Goal: Task Accomplishment & Management: Complete application form

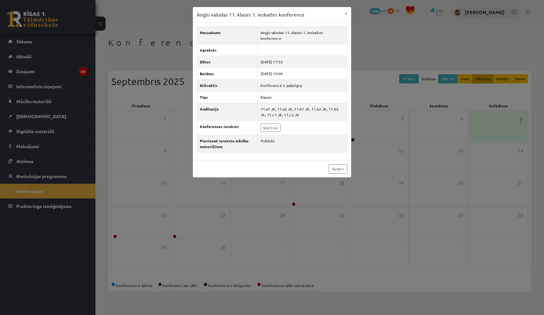
click at [345, 14] on button "×" at bounding box center [346, 13] width 10 height 12
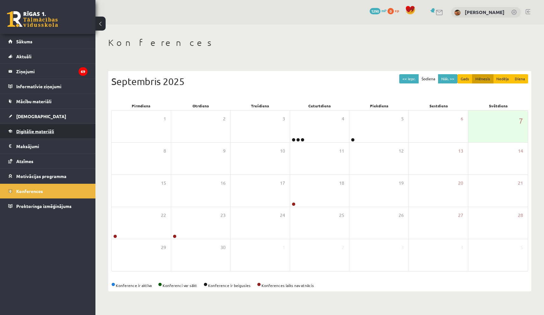
click at [31, 132] on span "Digitālie materiāli" at bounding box center [35, 131] width 38 height 6
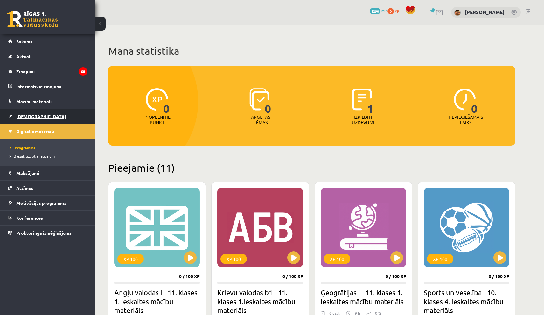
click at [24, 113] on link "[DEMOGRAPHIC_DATA]" at bounding box center [47, 116] width 79 height 15
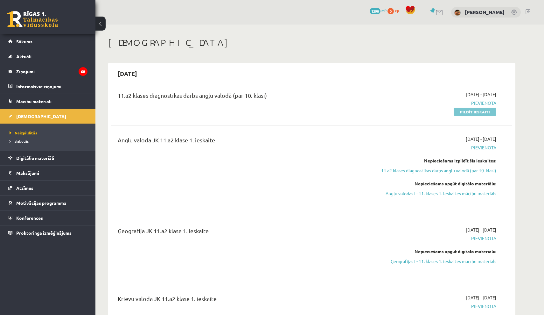
click at [474, 111] on link "Pildīt ieskaiti" at bounding box center [475, 111] width 43 height 8
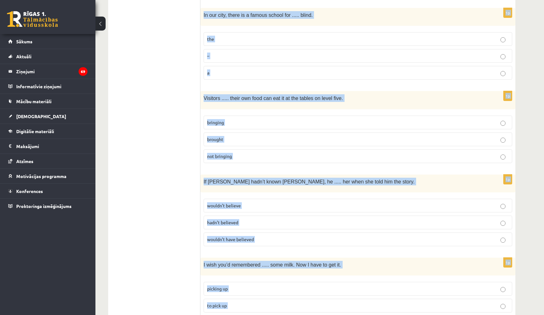
scroll to position [1513, 0]
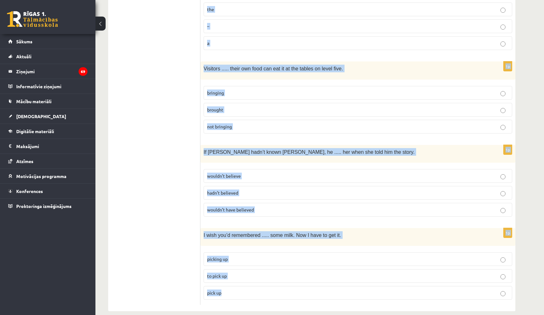
drag, startPoint x: 206, startPoint y: 81, endPoint x: 377, endPoint y: 314, distance: 289.2
copy form "Read the sentence and choose the correct answer. 1p It’s embarrassing that ....…"
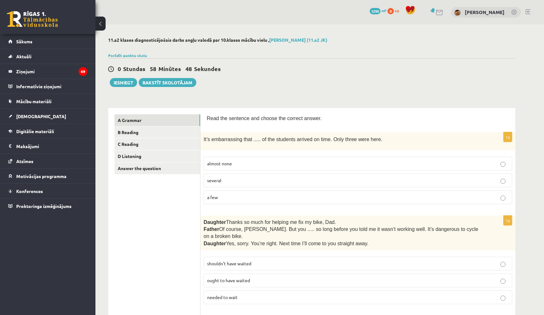
scroll to position [0, 0]
click at [243, 159] on label "almost none" at bounding box center [358, 163] width 308 height 14
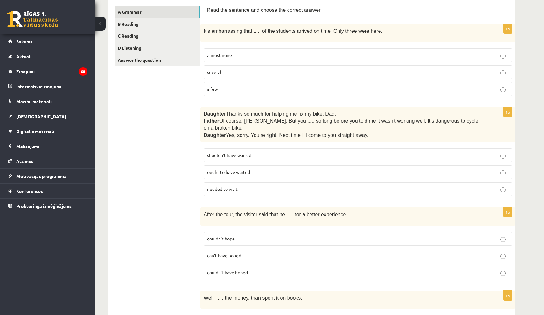
scroll to position [109, 0]
click at [264, 147] on label "shouldn’t have waited" at bounding box center [358, 154] width 308 height 14
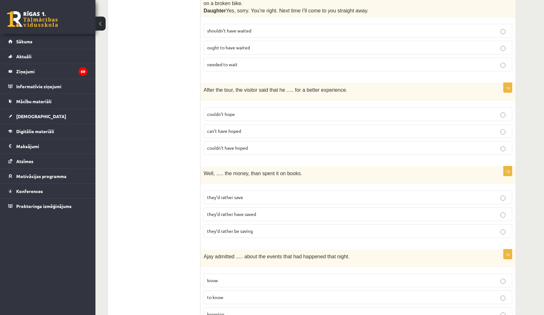
scroll to position [233, 0]
click at [256, 149] on label "couldn’t have hoped" at bounding box center [358, 147] width 308 height 14
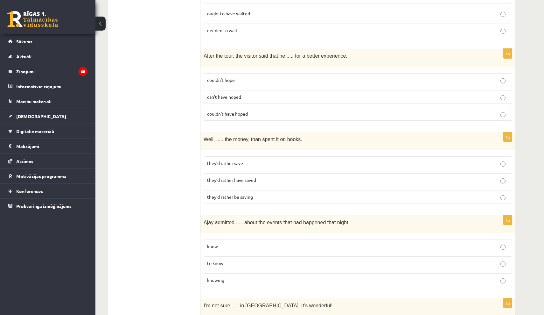
scroll to position [272, 0]
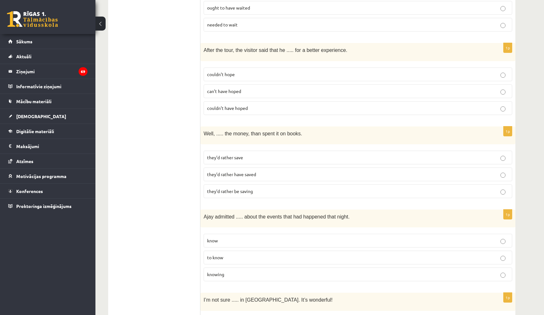
click at [265, 171] on p "they’d rather have saved" at bounding box center [357, 174] width 301 height 7
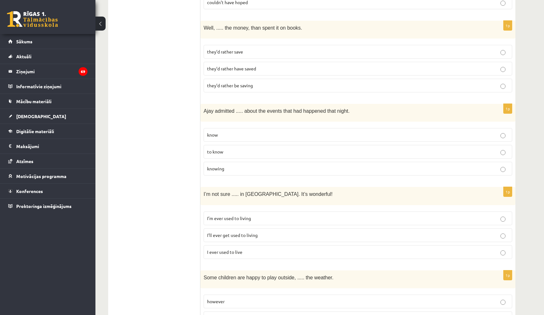
scroll to position [378, 0]
click at [261, 165] on p "knowing" at bounding box center [357, 167] width 301 height 7
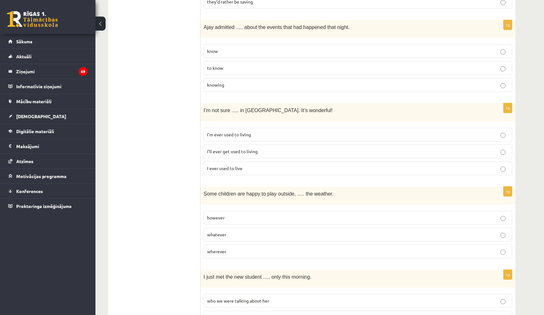
scroll to position [462, 0]
click at [263, 148] on p "I’ll ever get used to living" at bounding box center [357, 151] width 301 height 7
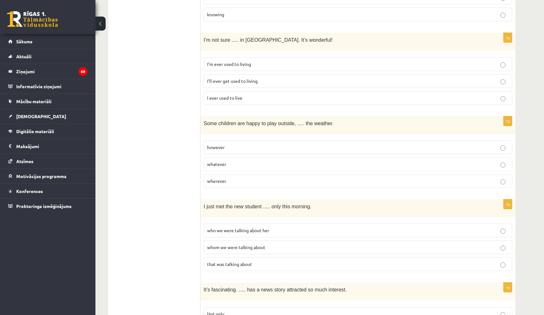
scroll to position [533, 0]
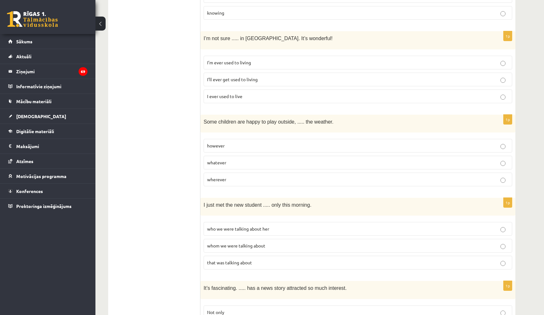
click at [225, 160] on span "whatever" at bounding box center [216, 162] width 19 height 6
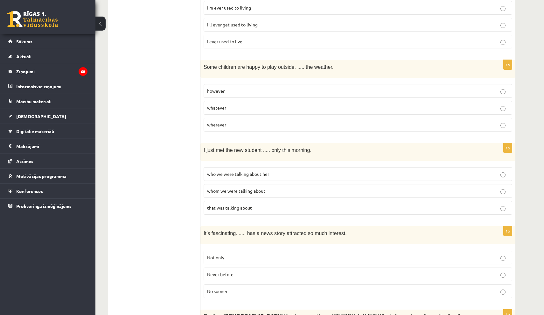
scroll to position [590, 0]
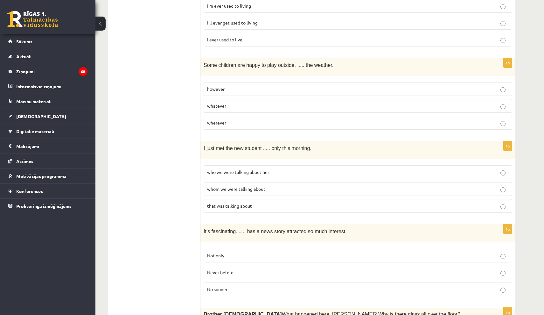
click at [234, 186] on span "whom we were talking about" at bounding box center [236, 189] width 58 height 6
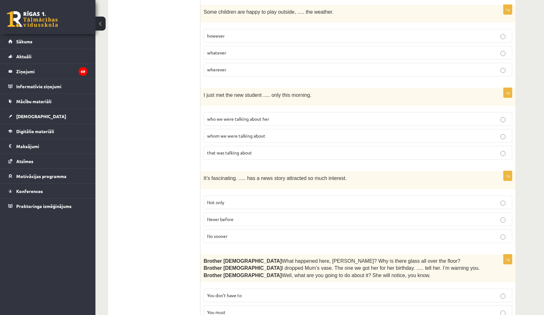
scroll to position [646, 0]
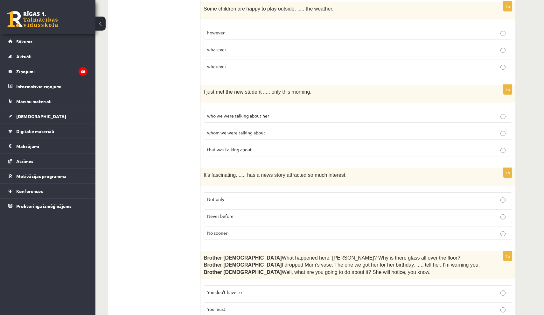
click at [241, 213] on p "Never before" at bounding box center [357, 215] width 301 height 7
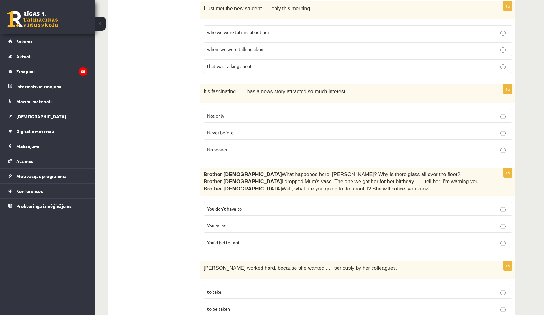
scroll to position [731, 0]
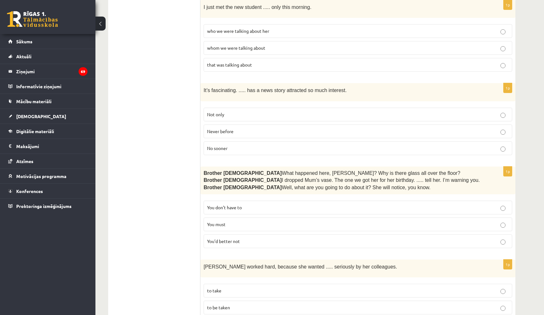
click at [246, 238] on p "You’d better not" at bounding box center [357, 241] width 301 height 7
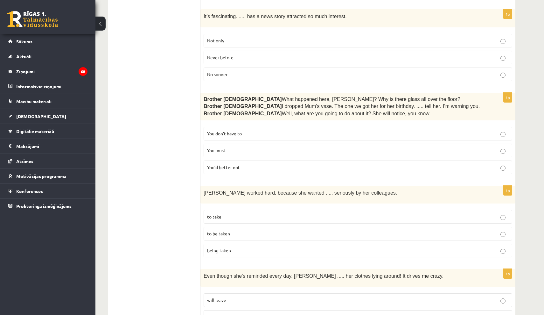
scroll to position [804, 0]
click at [242, 230] on p "to be taken" at bounding box center [357, 233] width 301 height 7
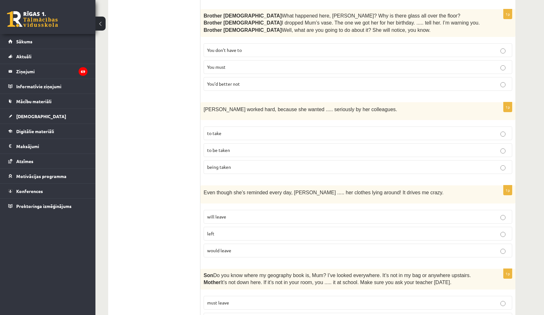
scroll to position [891, 0]
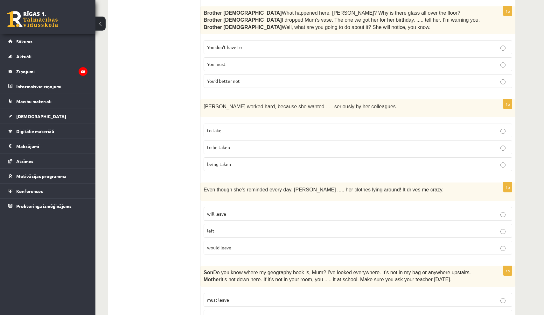
click at [230, 210] on p "will leave" at bounding box center [357, 213] width 301 height 7
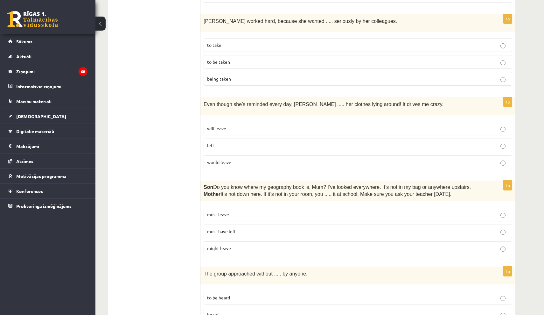
scroll to position [986, 0]
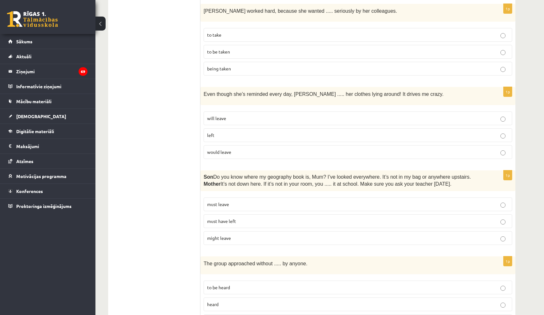
click at [239, 218] on p "must have left" at bounding box center [357, 221] width 301 height 7
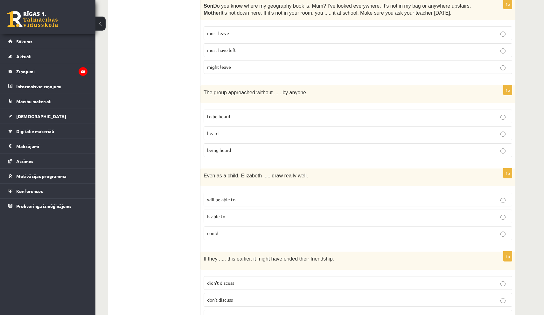
scroll to position [1157, 0]
click at [263, 146] on p "being heard" at bounding box center [357, 149] width 301 height 7
click at [249, 229] on p "could" at bounding box center [357, 232] width 301 height 7
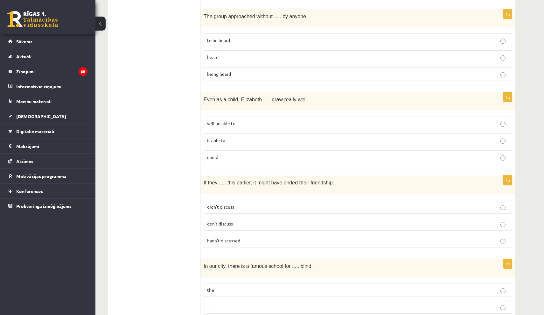
scroll to position [1236, 0]
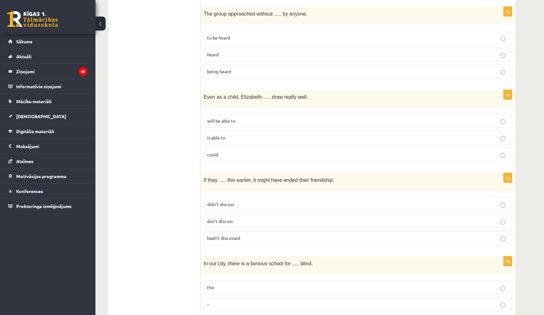
click at [236, 235] on span "hadn’t discussed" at bounding box center [223, 238] width 33 height 6
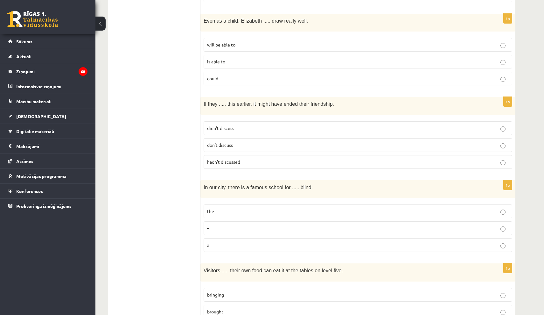
scroll to position [1320, 0]
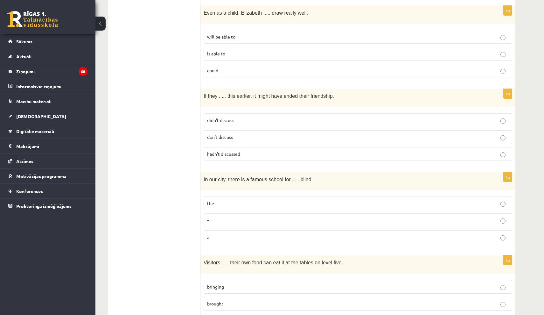
click at [225, 196] on label "the" at bounding box center [358, 203] width 308 height 14
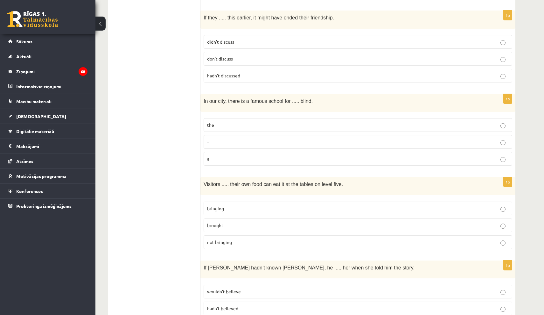
scroll to position [1410, 0]
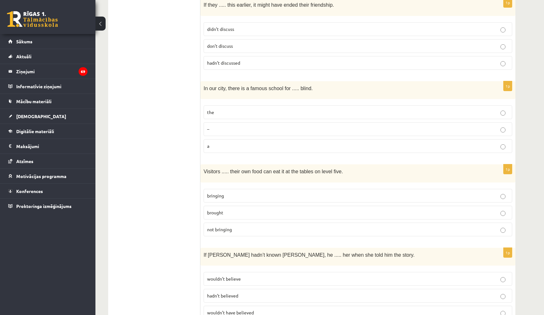
click at [256, 192] on p "bringing" at bounding box center [357, 195] width 301 height 7
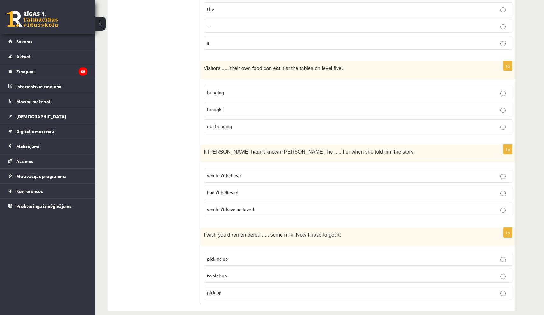
scroll to position [1513, 0]
click at [235, 206] on span "wouldn’t have believed" at bounding box center [230, 209] width 47 height 6
click at [218, 273] on span "to pick up" at bounding box center [217, 276] width 20 height 6
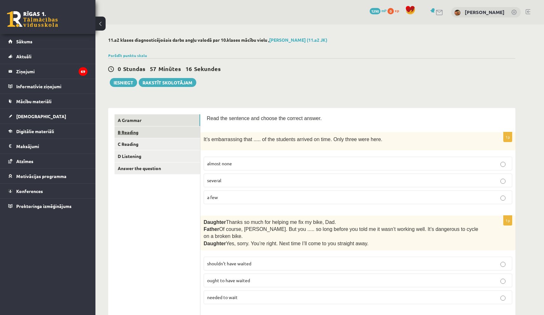
scroll to position [0, 0]
click at [148, 131] on link "B Reading" at bounding box center [157, 132] width 86 height 12
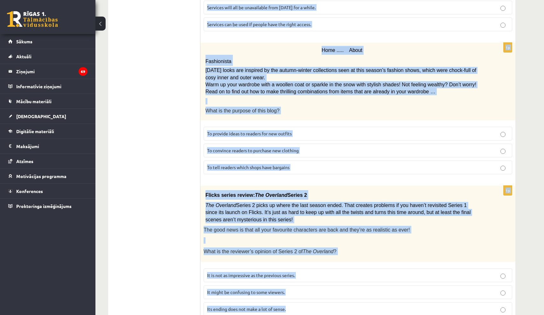
scroll to position [652, 0]
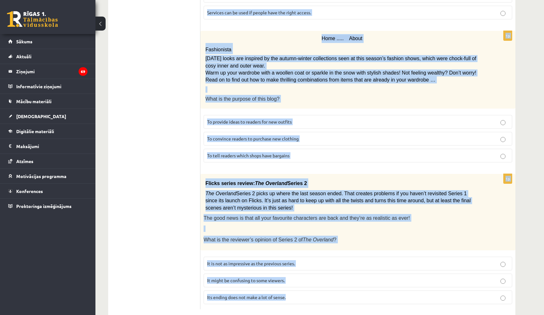
drag, startPoint x: 207, startPoint y: 116, endPoint x: 344, endPoint y: 314, distance: 241.1
copy form "Read the text and choose the correct answer. 1p Electric scooter for sale £1,00…"
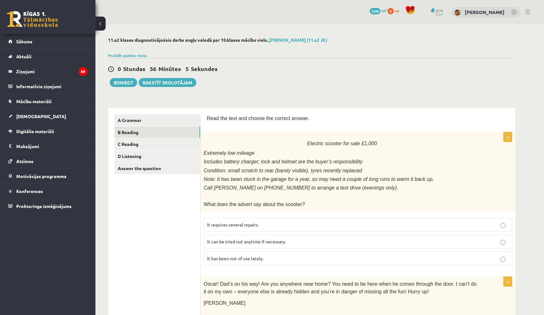
scroll to position [0, 0]
click at [279, 255] on p "It has been out of use lately." at bounding box center [357, 258] width 301 height 7
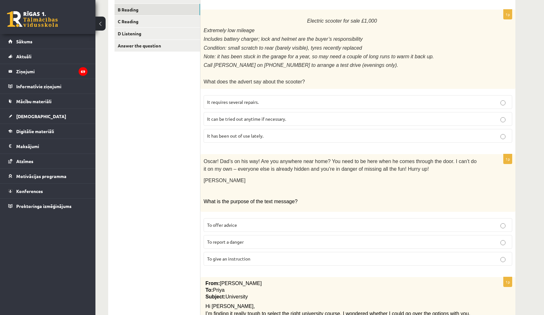
scroll to position [123, 0]
click at [263, 255] on p "To give an instruction" at bounding box center [357, 258] width 301 height 7
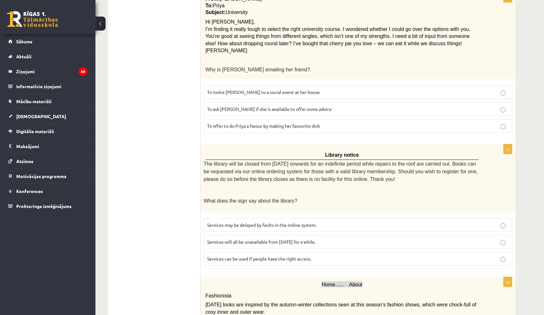
scroll to position [406, 0]
click at [278, 108] on label "To ask Priya if she is available to offer some advice" at bounding box center [358, 109] width 308 height 14
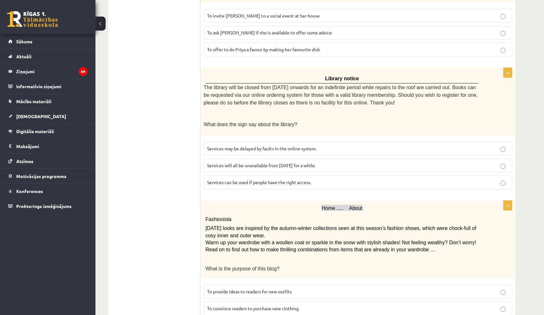
scroll to position [483, 0]
click at [266, 178] on span "Services can be used if people have the right access." at bounding box center [259, 181] width 104 height 6
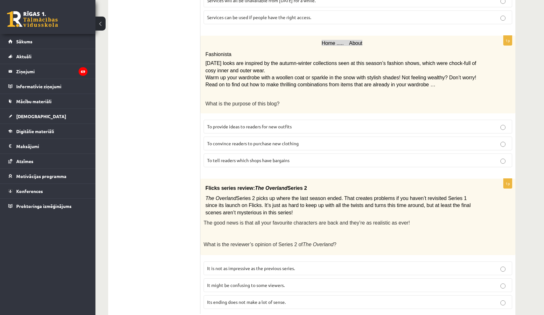
scroll to position [648, 0]
click at [283, 123] on span "To provide ideas to readers for new outfits" at bounding box center [249, 126] width 85 height 6
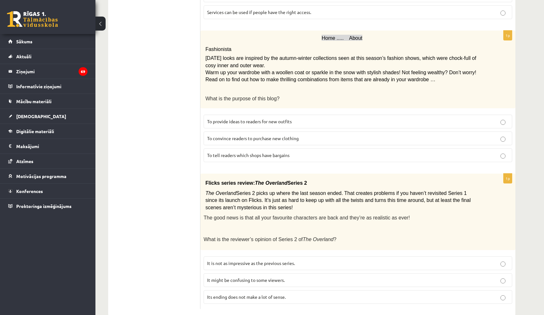
scroll to position [652, 0]
click at [251, 273] on label "It might be confusing to some viewers." at bounding box center [358, 280] width 308 height 14
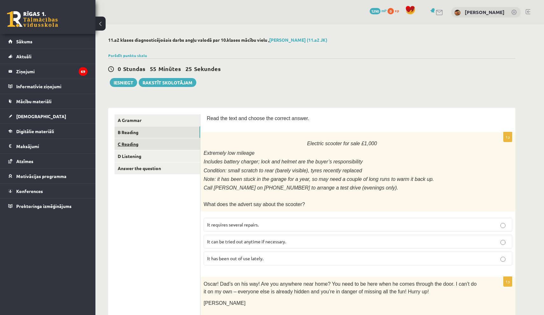
scroll to position [0, 0]
click at [157, 142] on link "C Reading" at bounding box center [157, 144] width 86 height 12
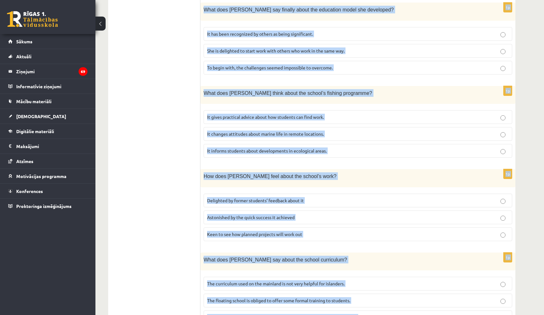
scroll to position [530, 0]
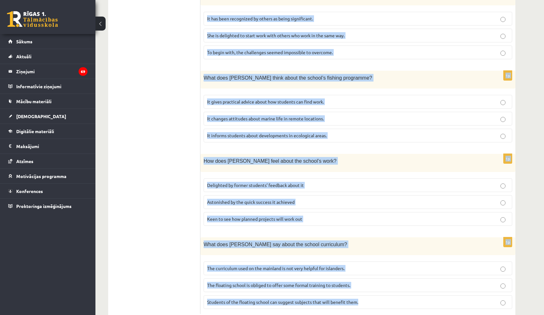
drag, startPoint x: 206, startPoint y: 47, endPoint x: 385, endPoint y: 314, distance: 321.7
copy form "Read the article about an unusual school and choose the correct answer for each…"
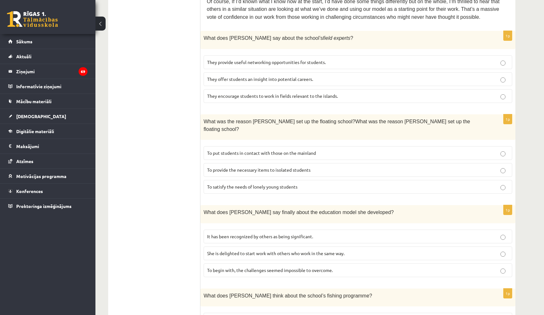
scroll to position [309, 0]
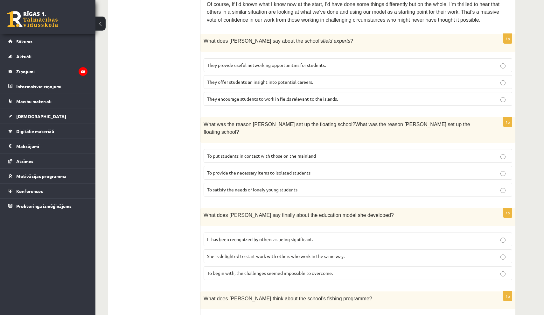
click at [291, 77] on label "They offer students an insight into potential careers." at bounding box center [358, 82] width 308 height 14
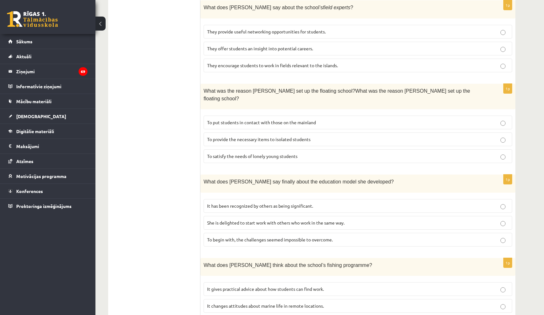
scroll to position [363, 0]
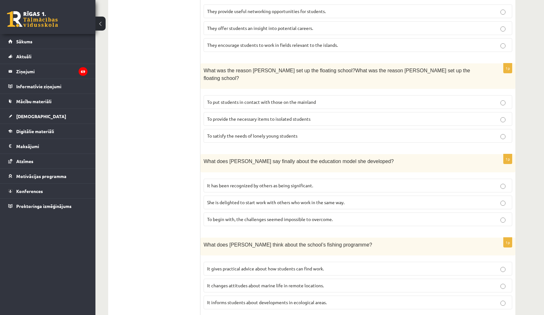
click at [299, 116] on span "To provide the necessary items to isolated students" at bounding box center [258, 119] width 103 height 6
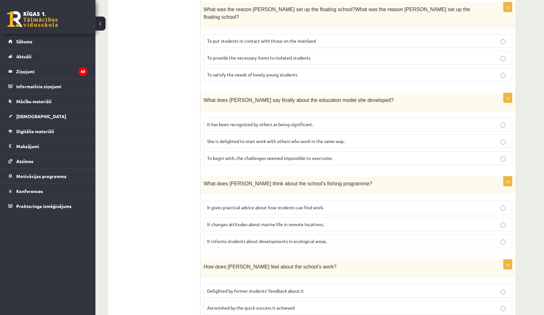
scroll to position [427, 0]
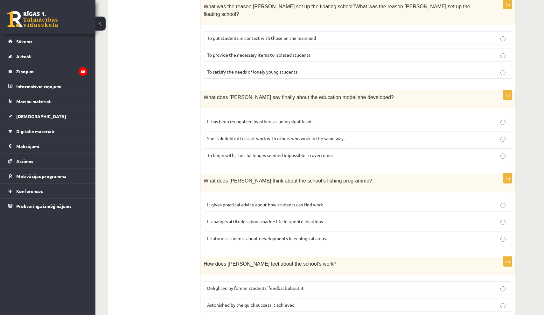
click at [253, 118] on span "It has been recognized by others as being significant." at bounding box center [260, 121] width 106 height 6
click at [284, 231] on label "It informs students about developments in ecological areas." at bounding box center [358, 238] width 308 height 14
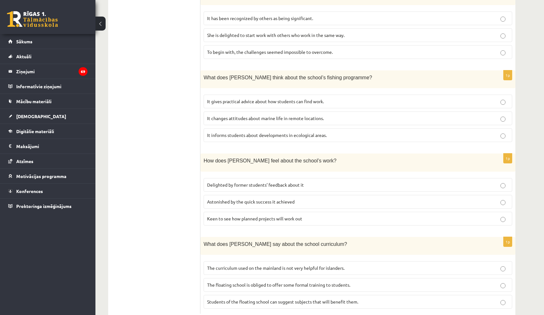
scroll to position [530, 0]
click at [258, 182] on span "Delighted by former students’ feedback about it" at bounding box center [255, 185] width 97 height 6
click at [232, 261] on label "The curriculum used on the mainland is not very helpful for islanders." at bounding box center [358, 268] width 308 height 14
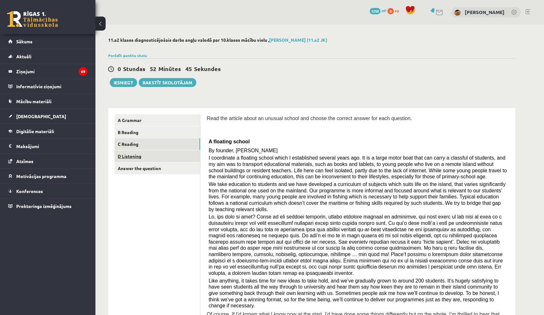
scroll to position [0, 0]
click at [150, 157] on link "D Listening" at bounding box center [157, 156] width 86 height 12
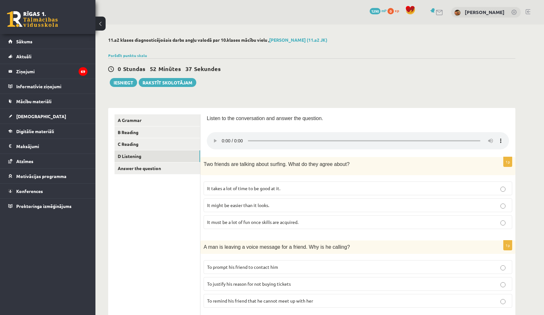
click at [222, 135] on audio at bounding box center [358, 140] width 302 height 17
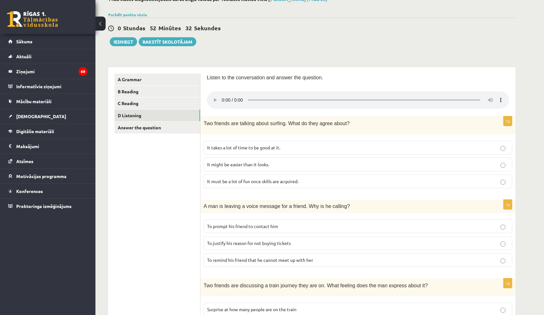
scroll to position [48, 0]
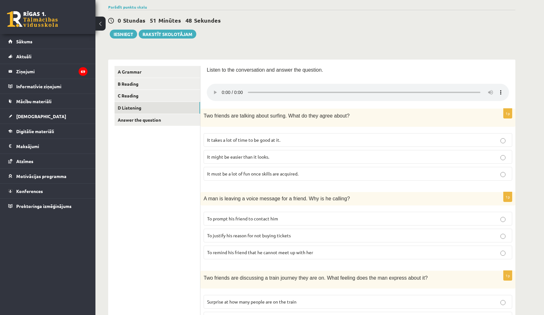
click at [281, 136] on p "It takes a lot of time to be good at it." at bounding box center [357, 139] width 301 height 7
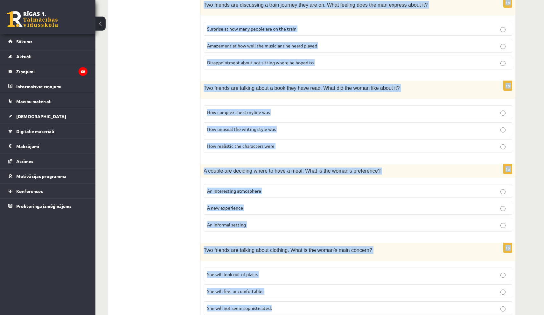
scroll to position [336, 0]
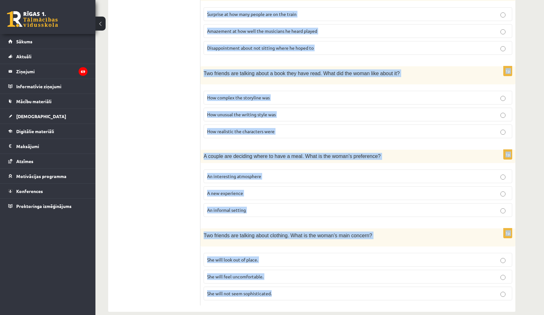
drag, startPoint x: 203, startPoint y: 76, endPoint x: 362, endPoint y: 314, distance: 286.5
click at [362, 314] on div "11.a2 klases diagnosticējošais darbs angļu valodā par 10.klases mācību vielu , …" at bounding box center [311, 6] width 433 height 635
copy form "Two friends are talking about surfing. What do they agree about? It takes a lot…"
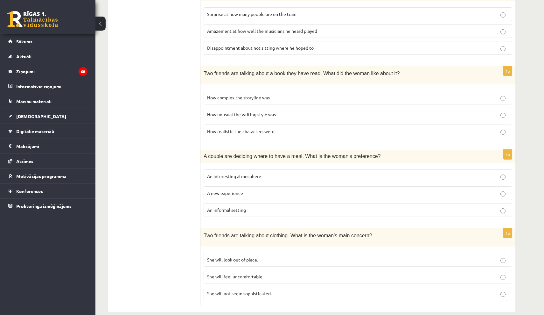
click at [191, 106] on ul "A Grammar B Reading C Reading D Listening Answer the question" at bounding box center [157, 42] width 86 height 526
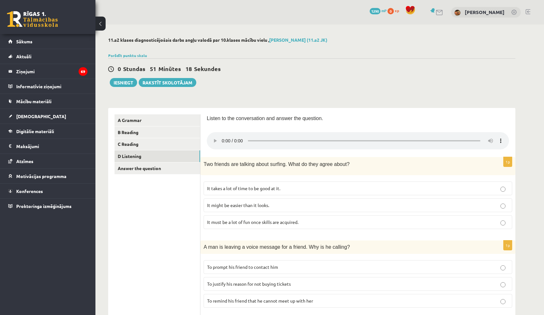
scroll to position [0, 0]
click at [310, 218] on p "It must be a lot of fun once skills are acquired." at bounding box center [357, 221] width 301 height 7
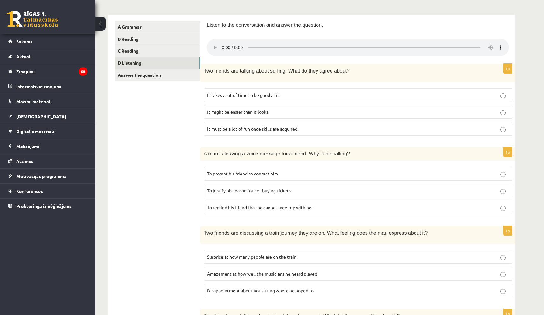
scroll to position [94, 0]
click at [263, 170] on span "To prompt his friend to contact him" at bounding box center [242, 173] width 71 height 6
click at [222, 44] on audio at bounding box center [358, 46] width 302 height 17
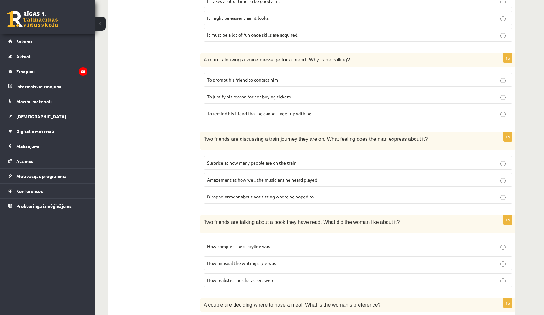
scroll to position [207, 0]
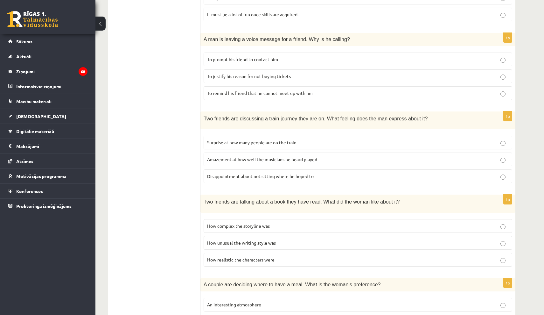
click at [251, 173] on span "Disappointment about not sitting where he hoped to" at bounding box center [260, 176] width 107 height 6
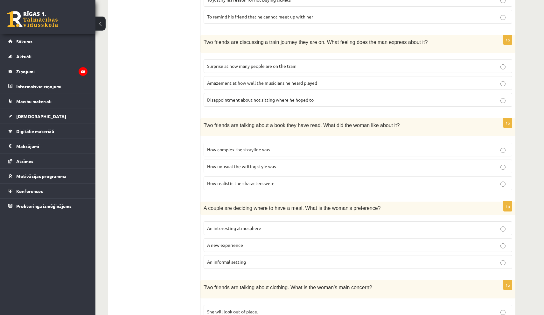
scroll to position [330, 0]
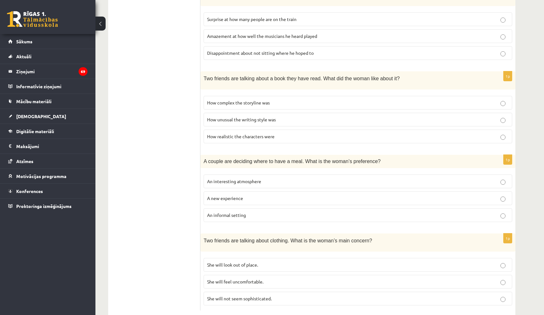
click at [229, 133] on span "How realistic the characters were" at bounding box center [240, 136] width 67 height 6
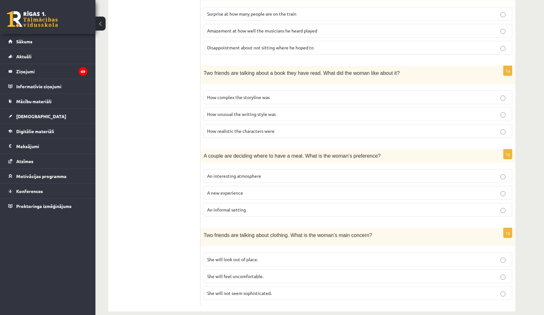
scroll to position [336, 0]
click at [231, 207] on span "An informal setting" at bounding box center [226, 210] width 39 height 6
click at [247, 256] on span "She will look out of place." at bounding box center [232, 259] width 51 height 6
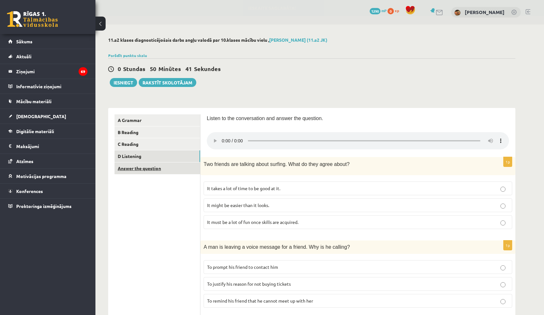
scroll to position [0, 0]
click at [168, 165] on link "Answer the question" at bounding box center [157, 168] width 86 height 12
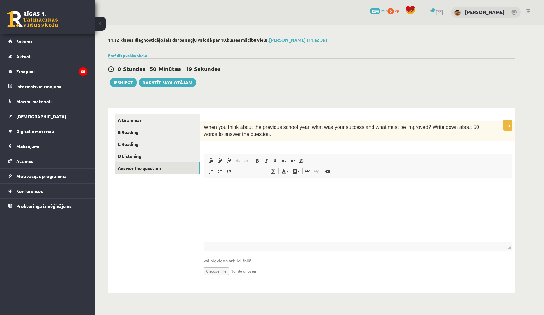
click at [236, 188] on p "Визуальный текстовый редактор, wiswyg-editor-user-answer-47024951341580" at bounding box center [357, 187] width 295 height 7
click at [121, 83] on button "Iesniegt" at bounding box center [123, 82] width 27 height 9
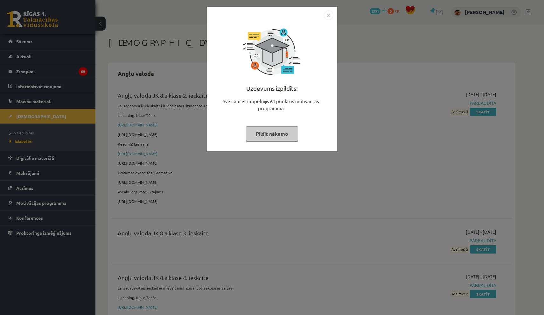
click at [328, 15] on img "Close" at bounding box center [329, 15] width 10 height 10
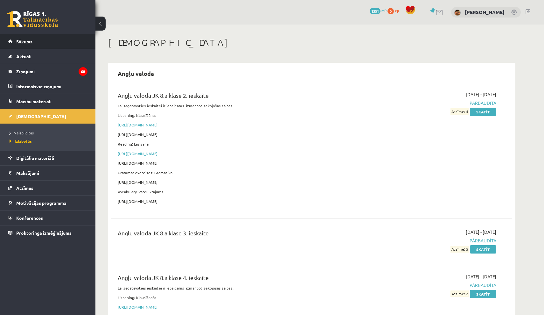
click at [65, 42] on link "Sākums" at bounding box center [47, 41] width 79 height 15
